Goal: Entertainment & Leisure: Browse casually

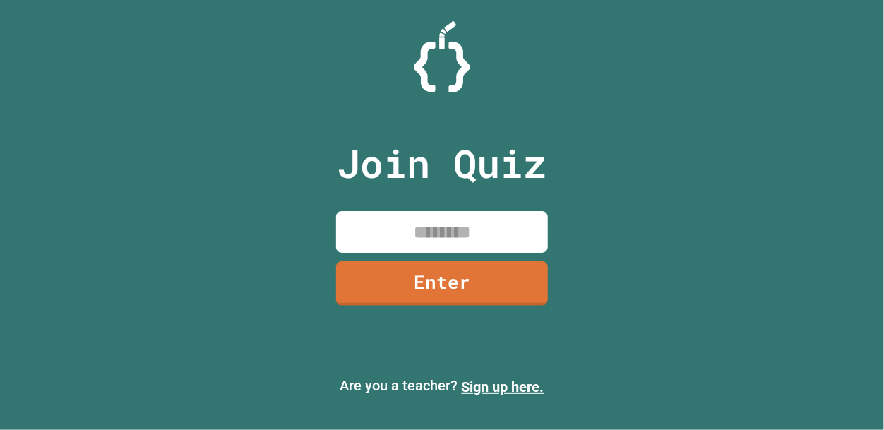
click at [485, 229] on input at bounding box center [442, 232] width 212 height 42
type input "********"
click at [427, 272] on link "Enter" at bounding box center [442, 283] width 212 height 44
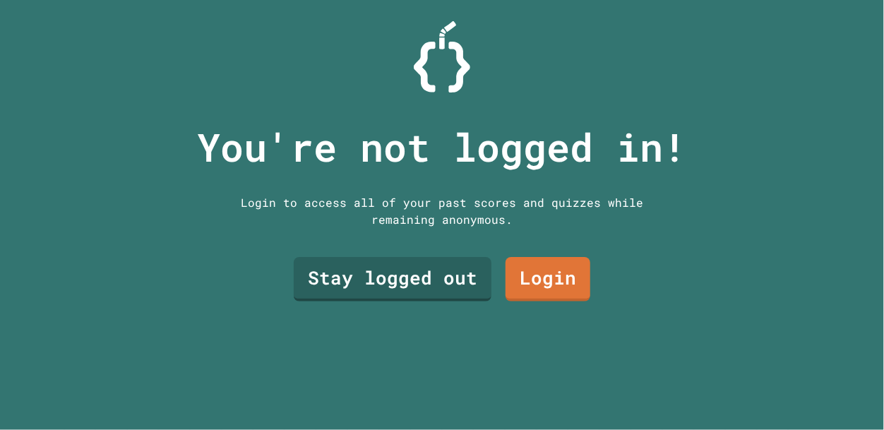
click at [351, 280] on link "Stay logged out" at bounding box center [393, 279] width 198 height 44
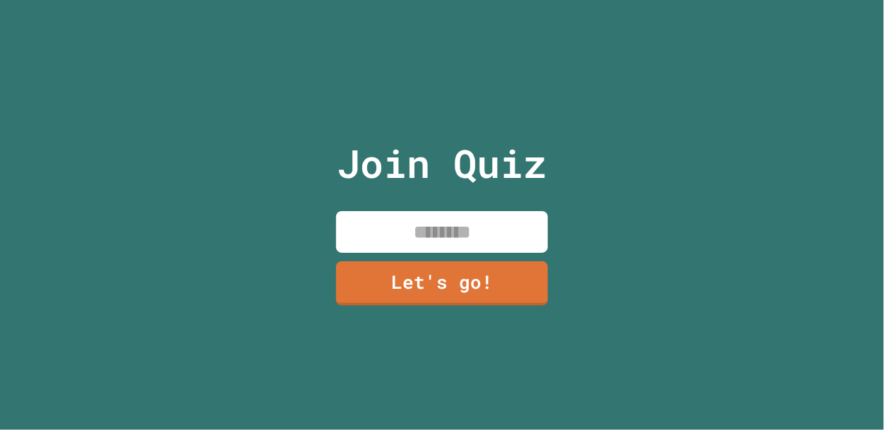
click at [383, 217] on input at bounding box center [442, 232] width 212 height 42
type input "*"
click at [374, 276] on link "Let's go!" at bounding box center [442, 283] width 212 height 44
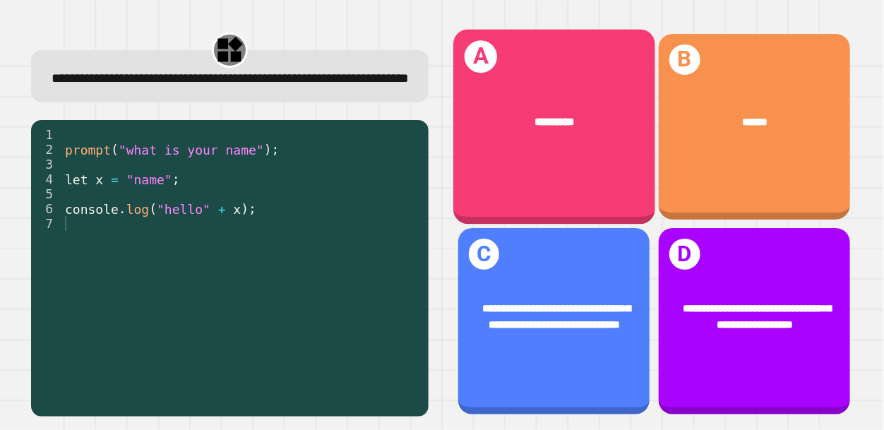
click at [562, 123] on span "*********" at bounding box center [554, 121] width 40 height 11
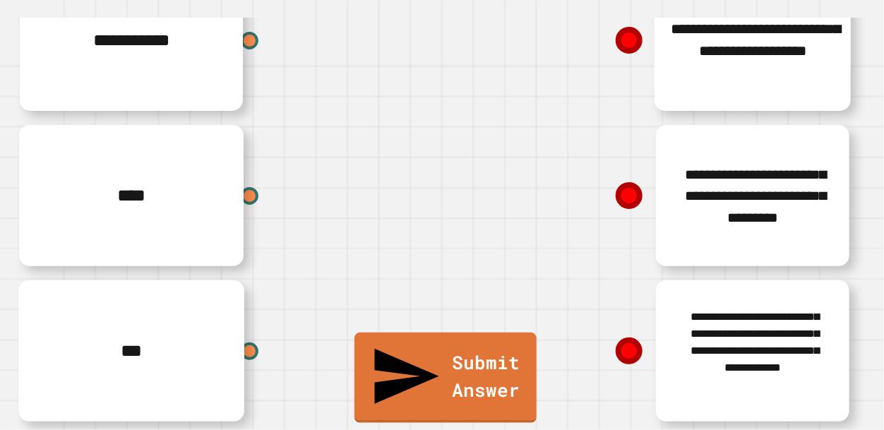
scroll to position [142, 0]
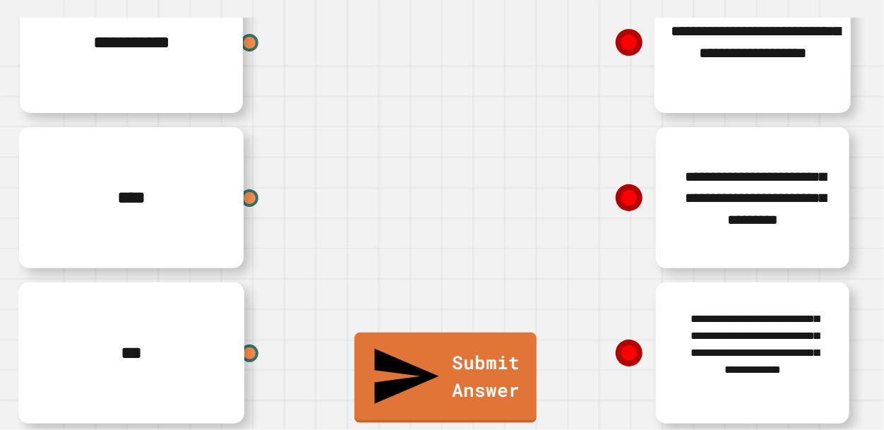
click at [631, 207] on icon at bounding box center [629, 198] width 28 height 28
click at [642, 196] on icon at bounding box center [630, 198] width 28 height 28
click at [632, 197] on icon at bounding box center [629, 198] width 28 height 28
click at [630, 193] on icon at bounding box center [629, 198] width 28 height 28
click at [625, 196] on icon at bounding box center [629, 198] width 30 height 30
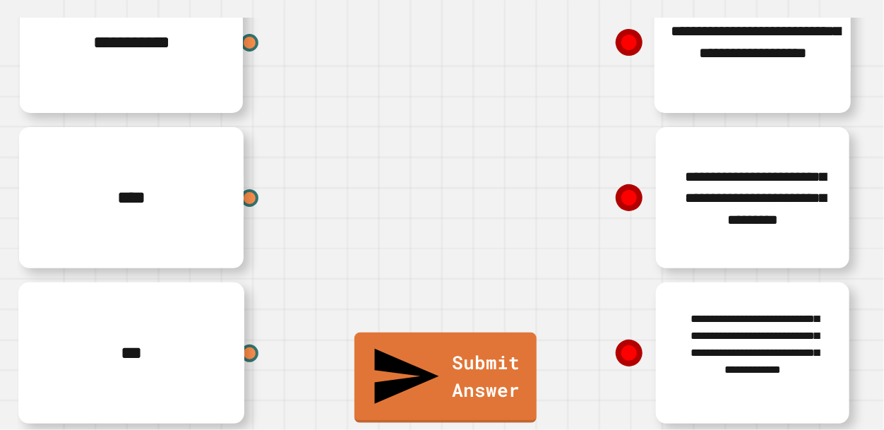
click at [494, 400] on link "Submit Answer" at bounding box center [445, 377] width 182 height 90
